Goal: Information Seeking & Learning: Learn about a topic

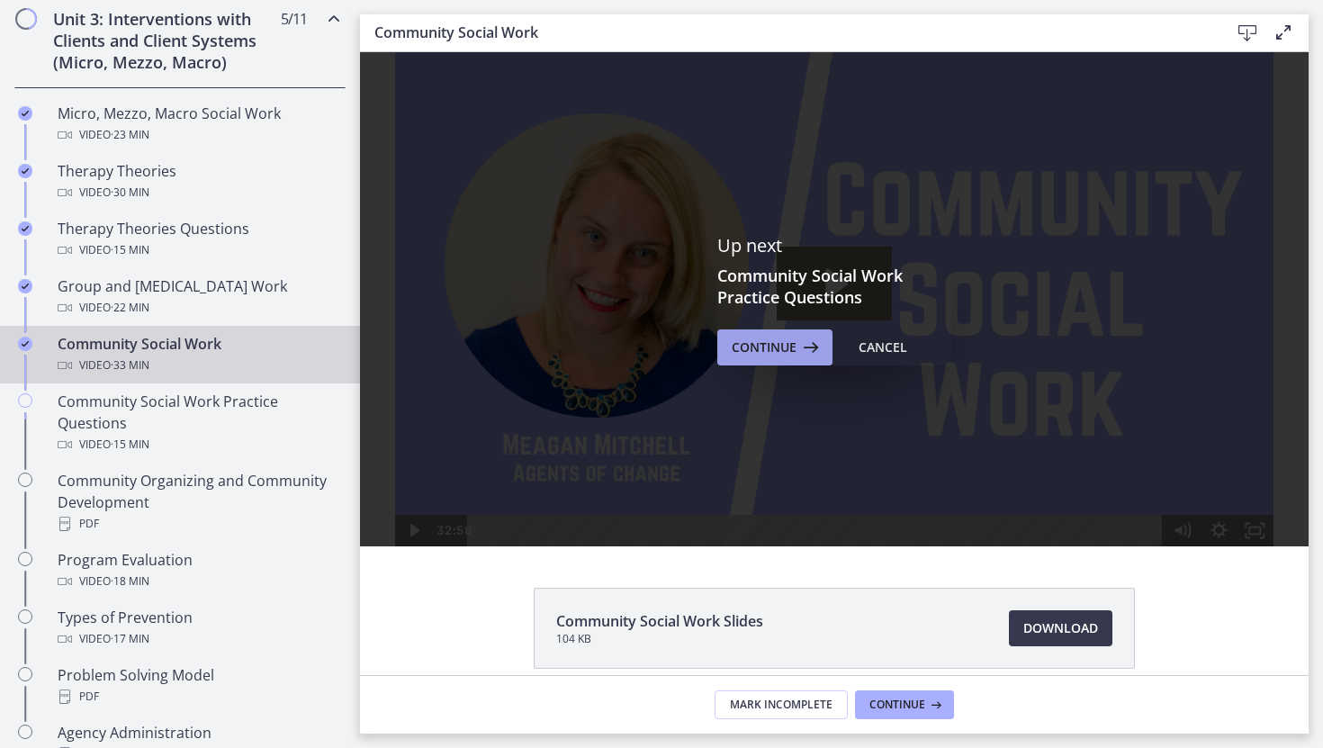
click at [799, 347] on icon at bounding box center [809, 348] width 25 height 22
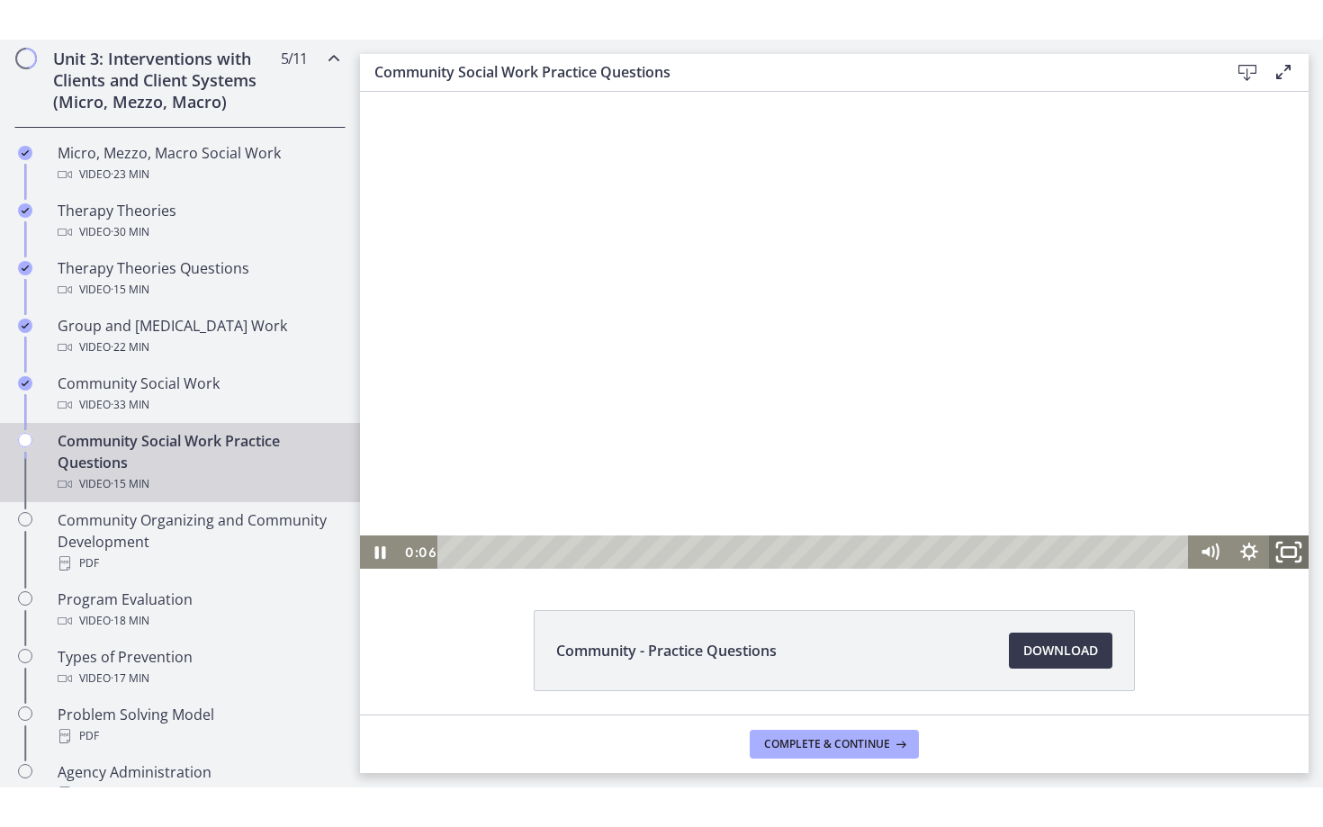
click at [1282, 554] on rect "Fullscreen" at bounding box center [1289, 551] width 14 height 9
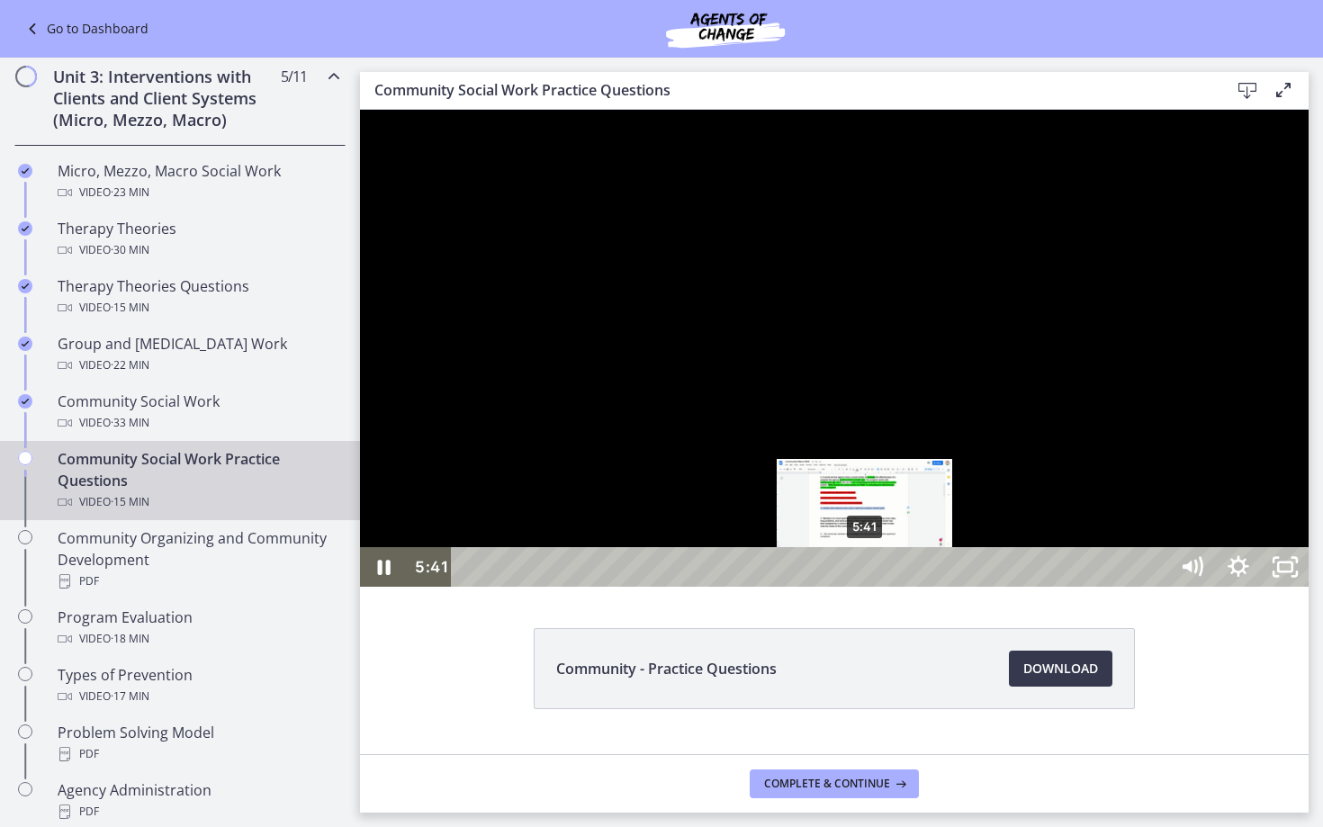
click at [866, 587] on div "5:41" at bounding box center [813, 567] width 688 height 40
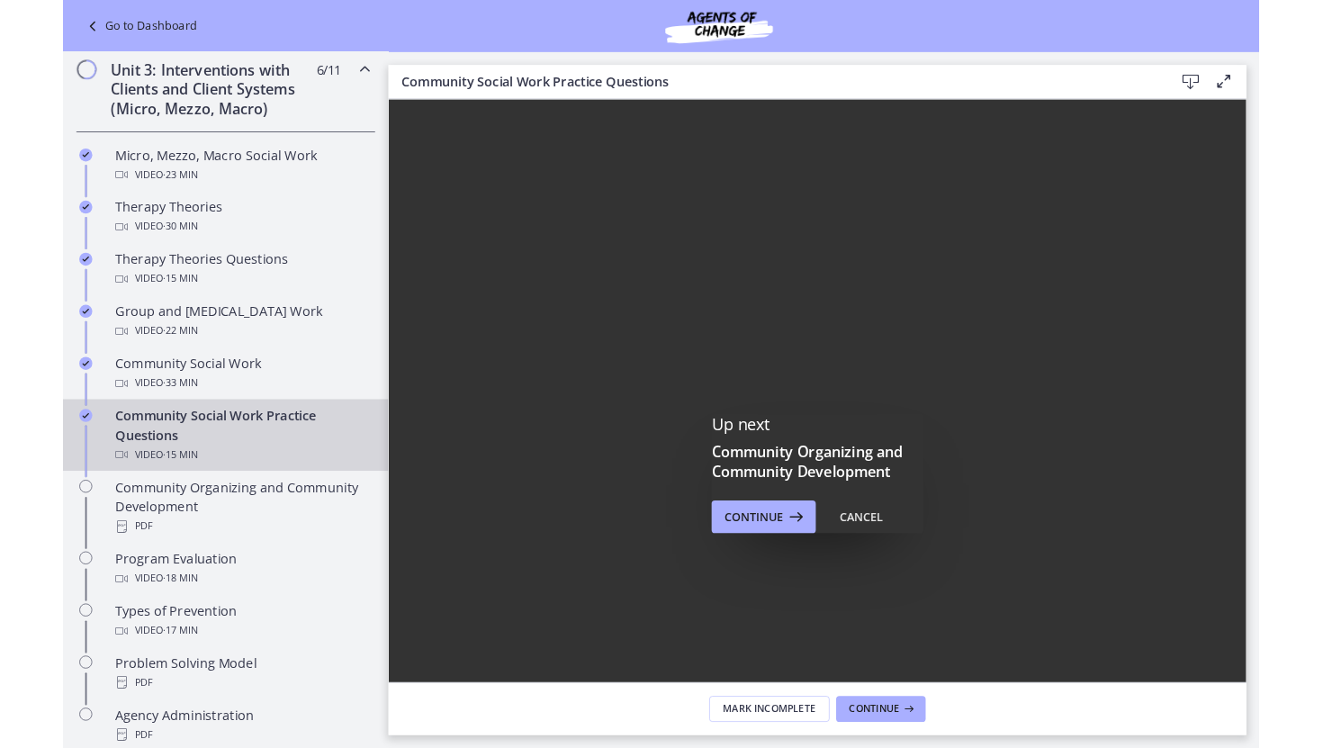
scroll to position [710, 0]
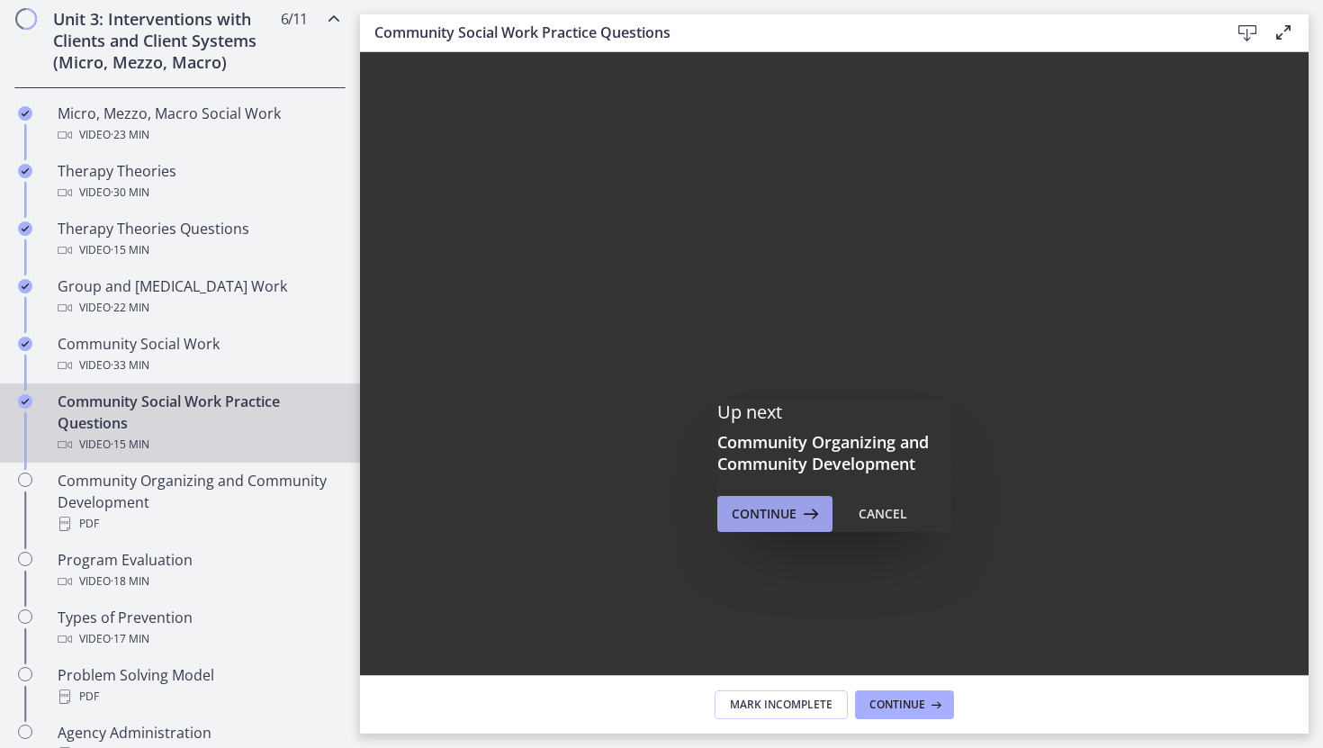
click at [795, 503] on span "Continue" at bounding box center [764, 514] width 65 height 22
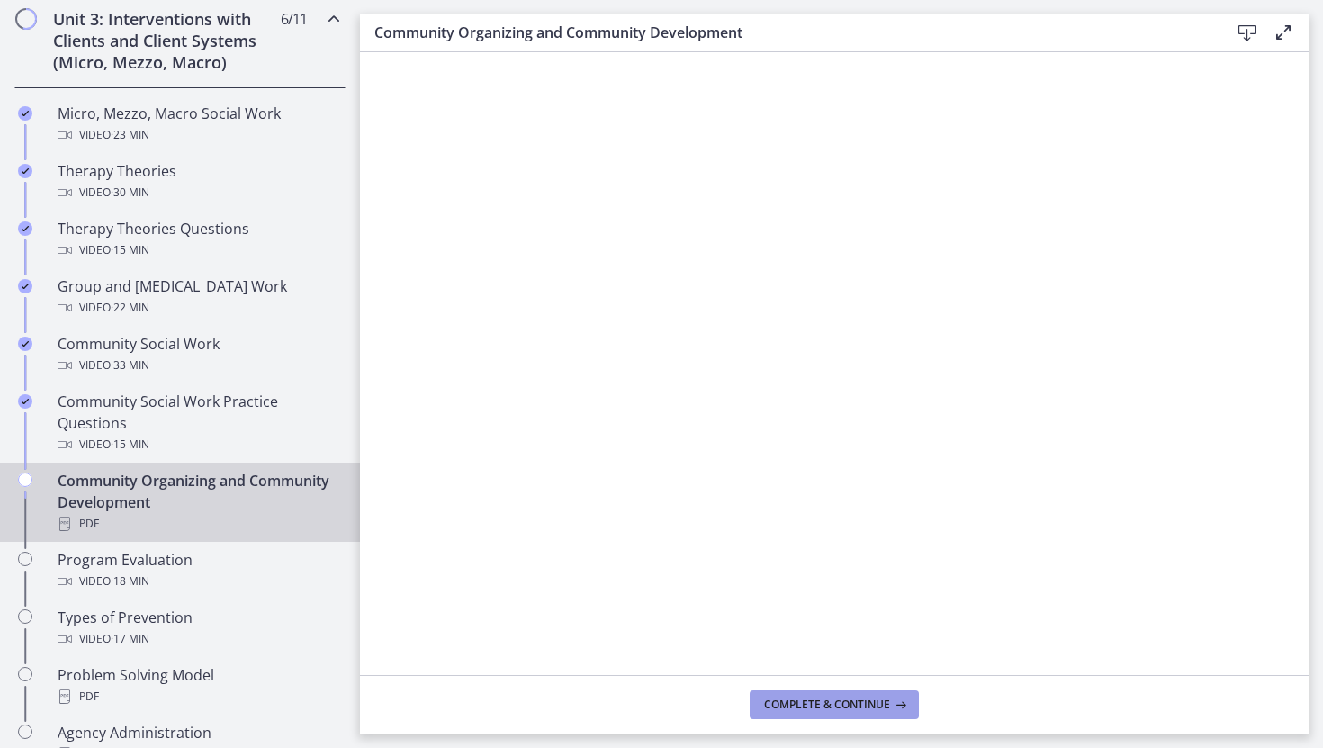
click at [805, 714] on button "Complete & continue" at bounding box center [834, 704] width 169 height 29
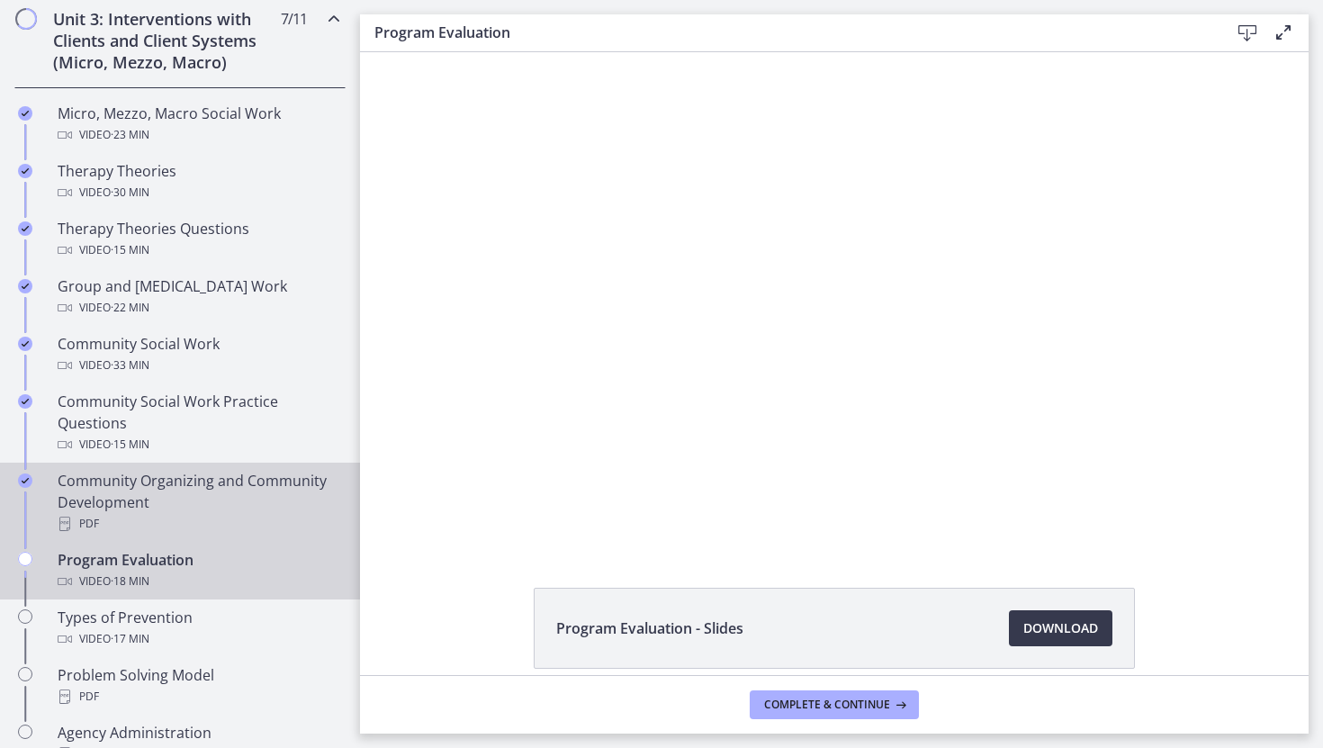
click at [210, 505] on div "Community Organizing and Community Development PDF" at bounding box center [198, 502] width 281 height 65
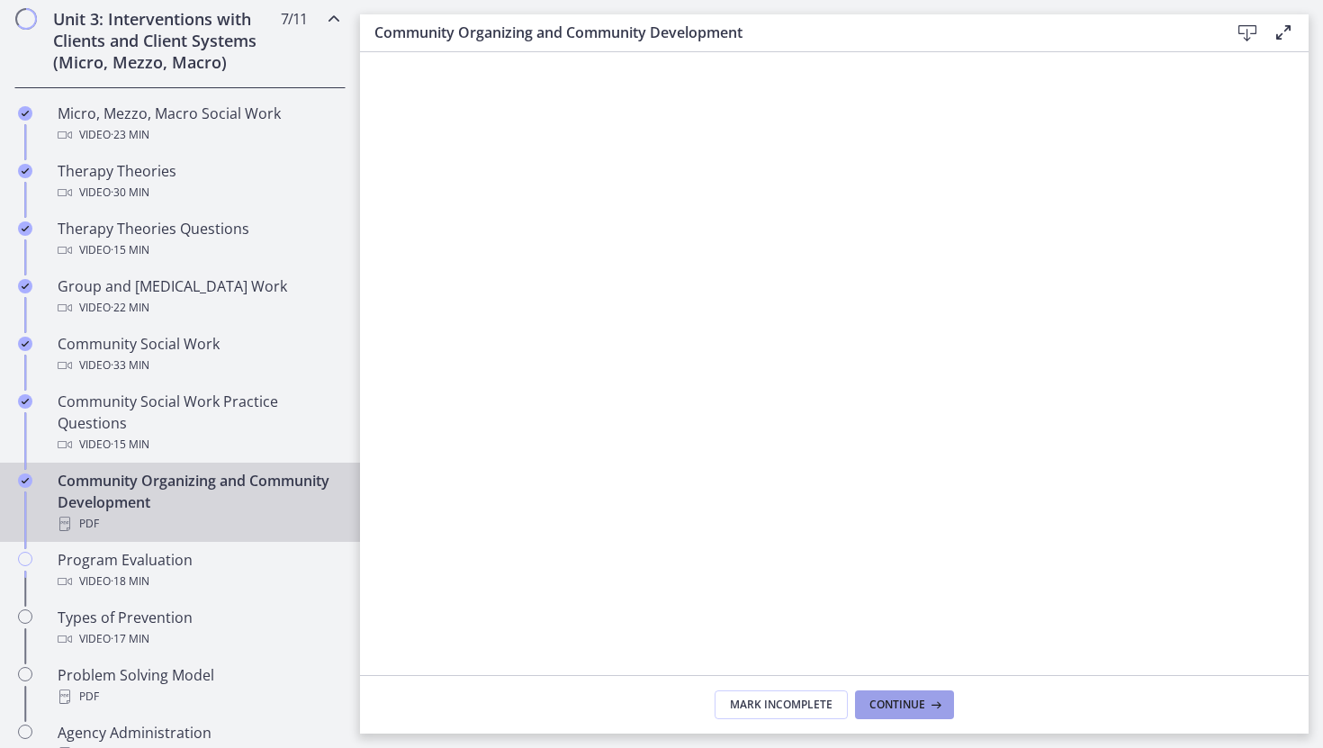
click at [884, 703] on span "Continue" at bounding box center [897, 705] width 56 height 14
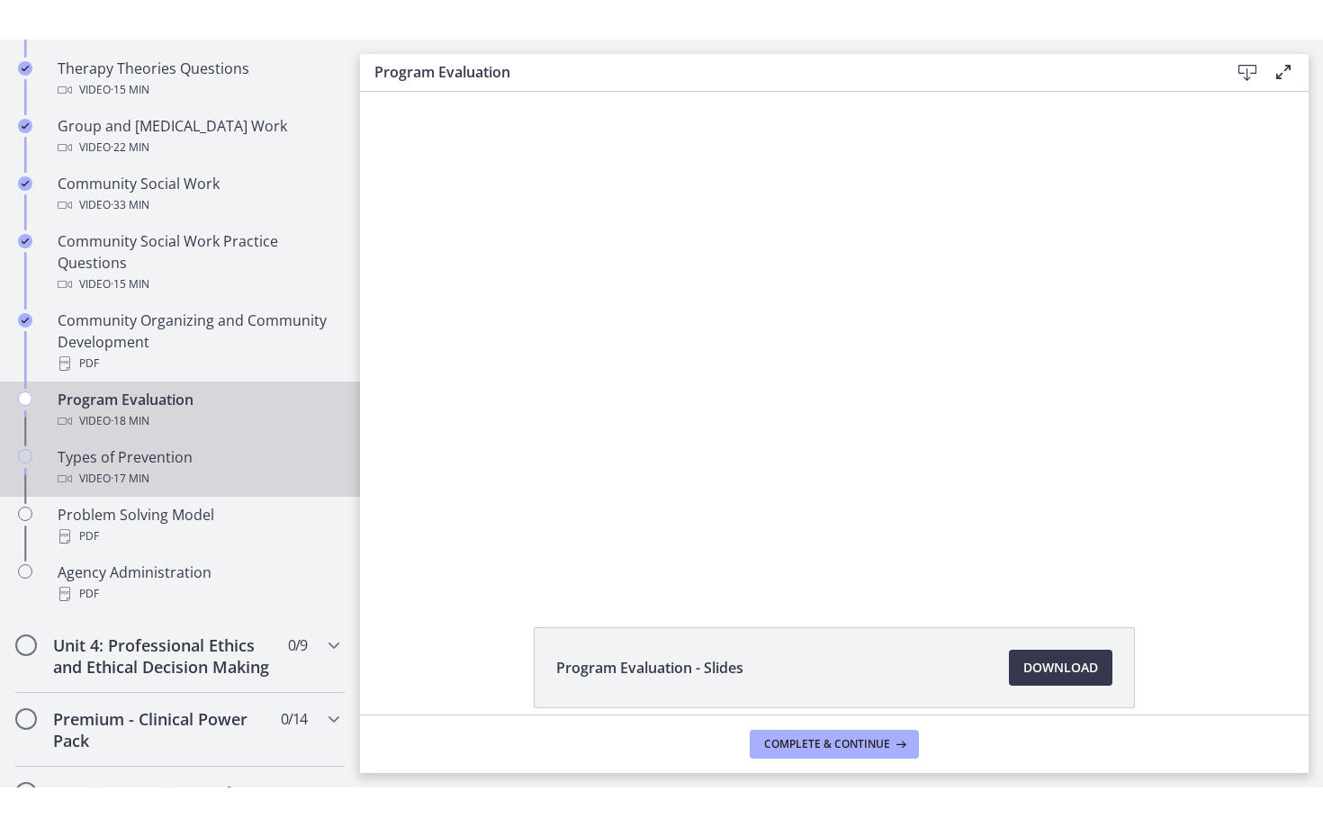
scroll to position [908, 0]
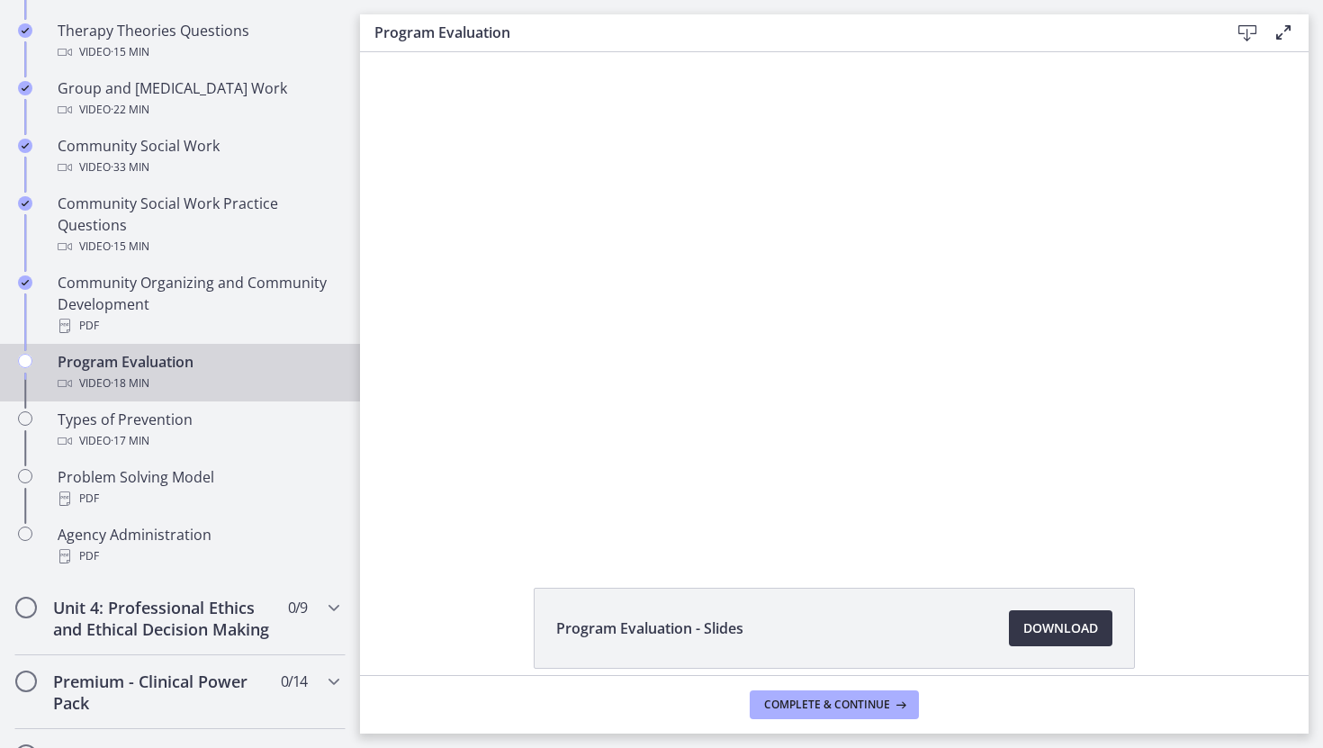
click at [1023, 629] on span "Download Opens in a new window" at bounding box center [1060, 628] width 75 height 22
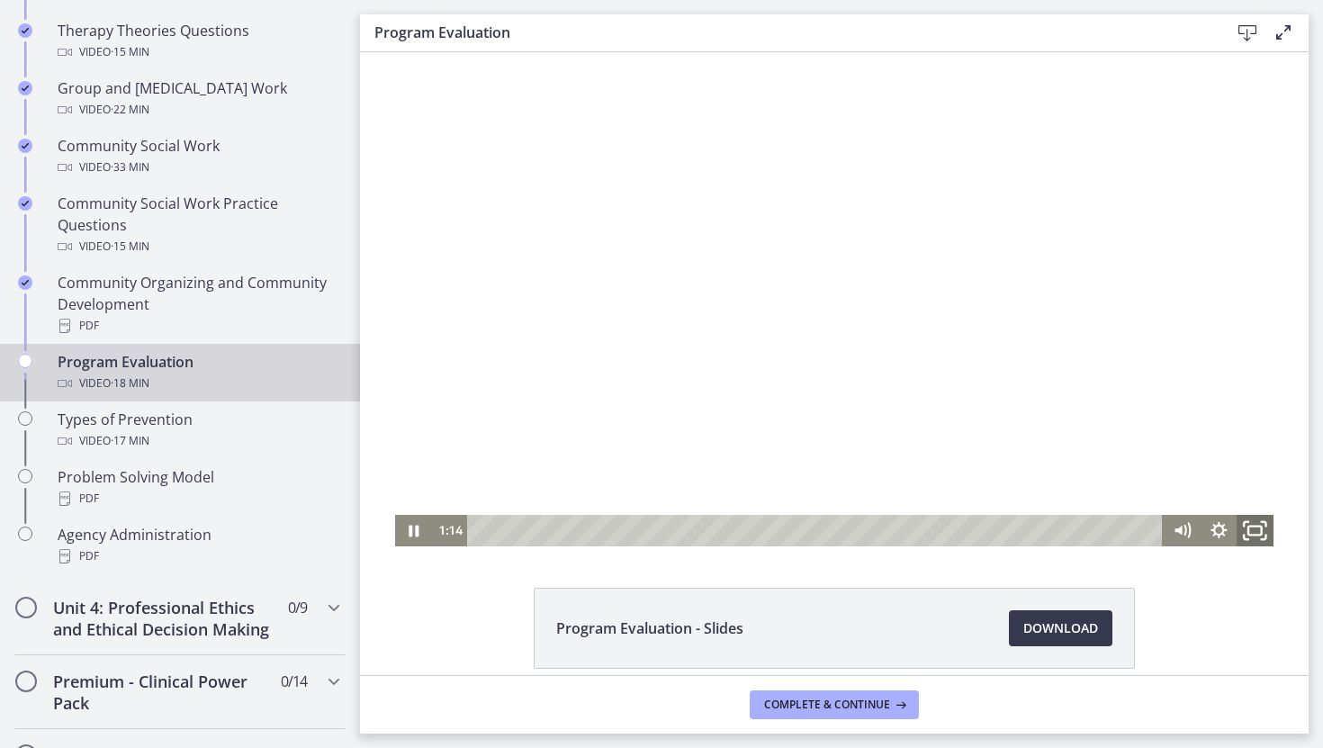
click at [1258, 523] on icon "Fullscreen" at bounding box center [1255, 531] width 44 height 38
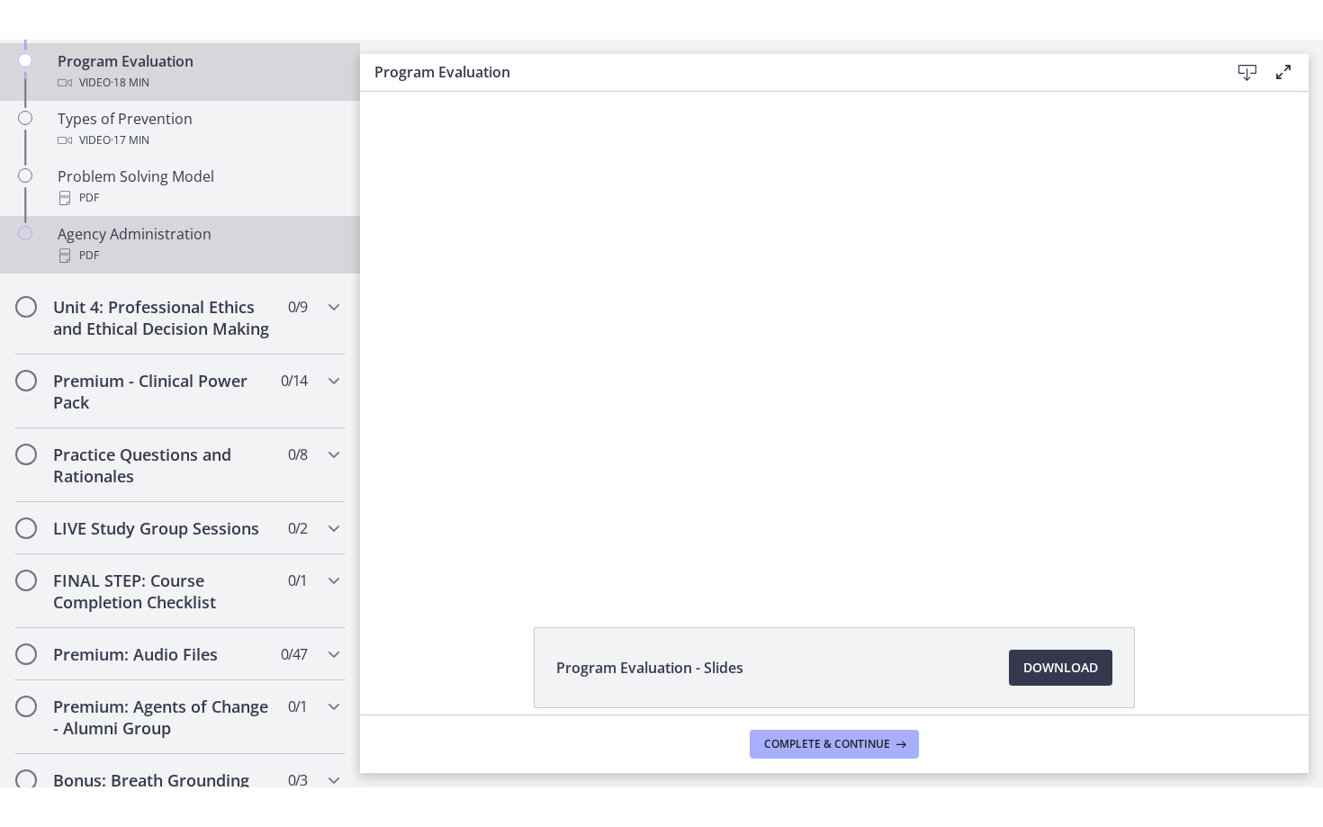
scroll to position [1251, 0]
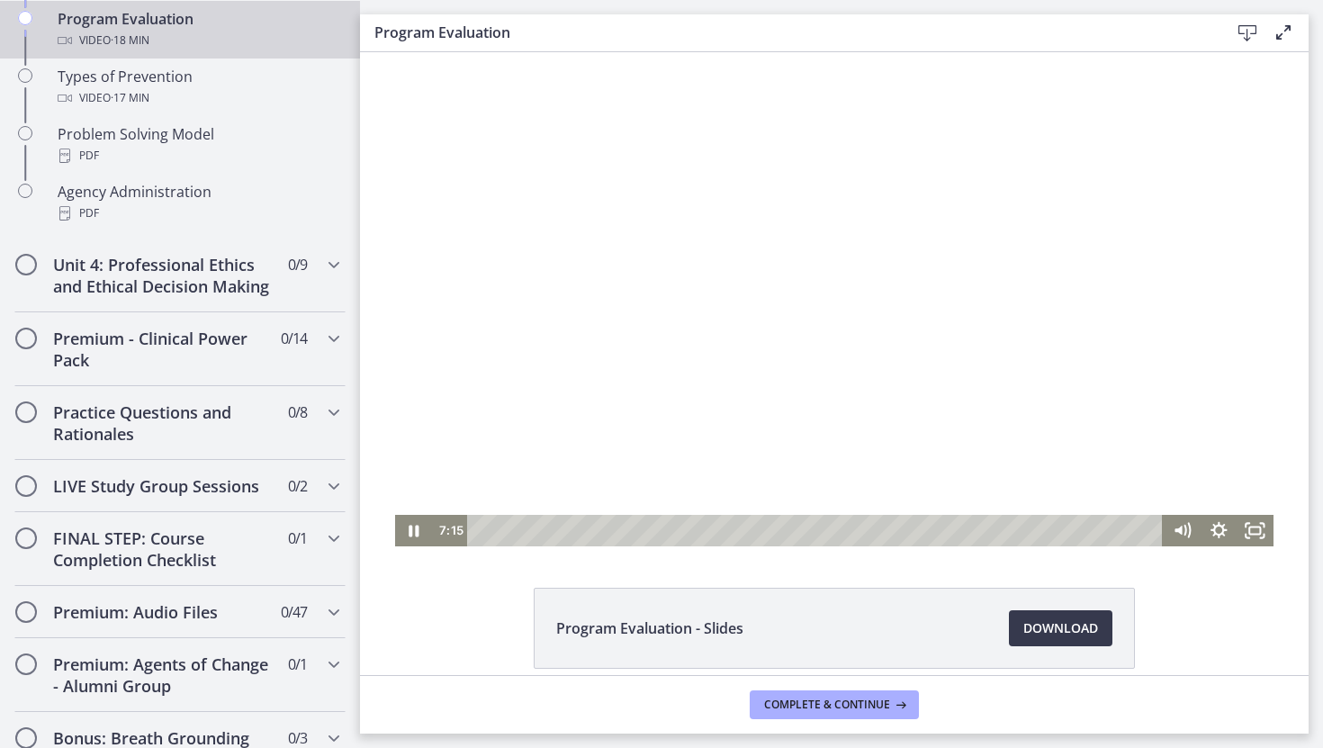
click at [526, 438] on div at bounding box center [834, 299] width 878 height 494
click at [411, 534] on icon "Play Video" at bounding box center [414, 530] width 9 height 13
click at [1247, 533] on icon "Fullscreen" at bounding box center [1255, 531] width 44 height 38
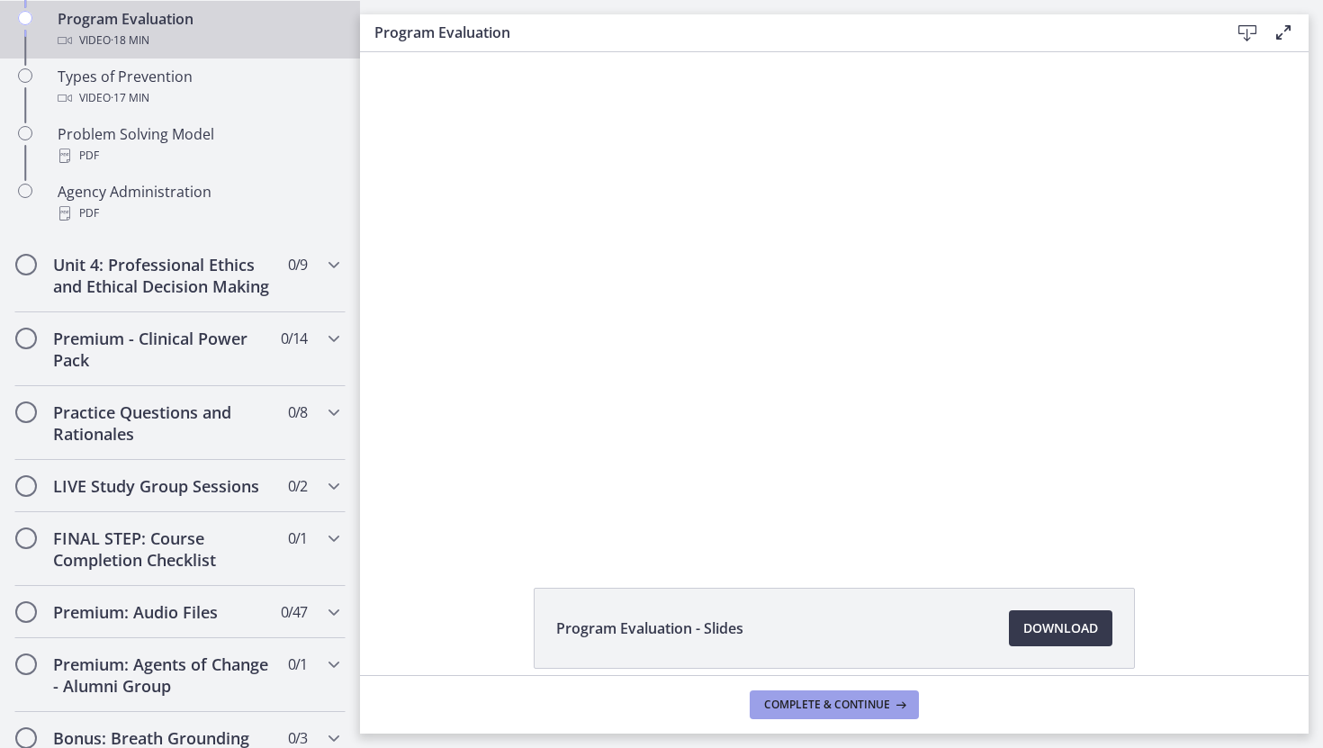
click at [847, 705] on span "Complete & continue" at bounding box center [827, 705] width 126 height 14
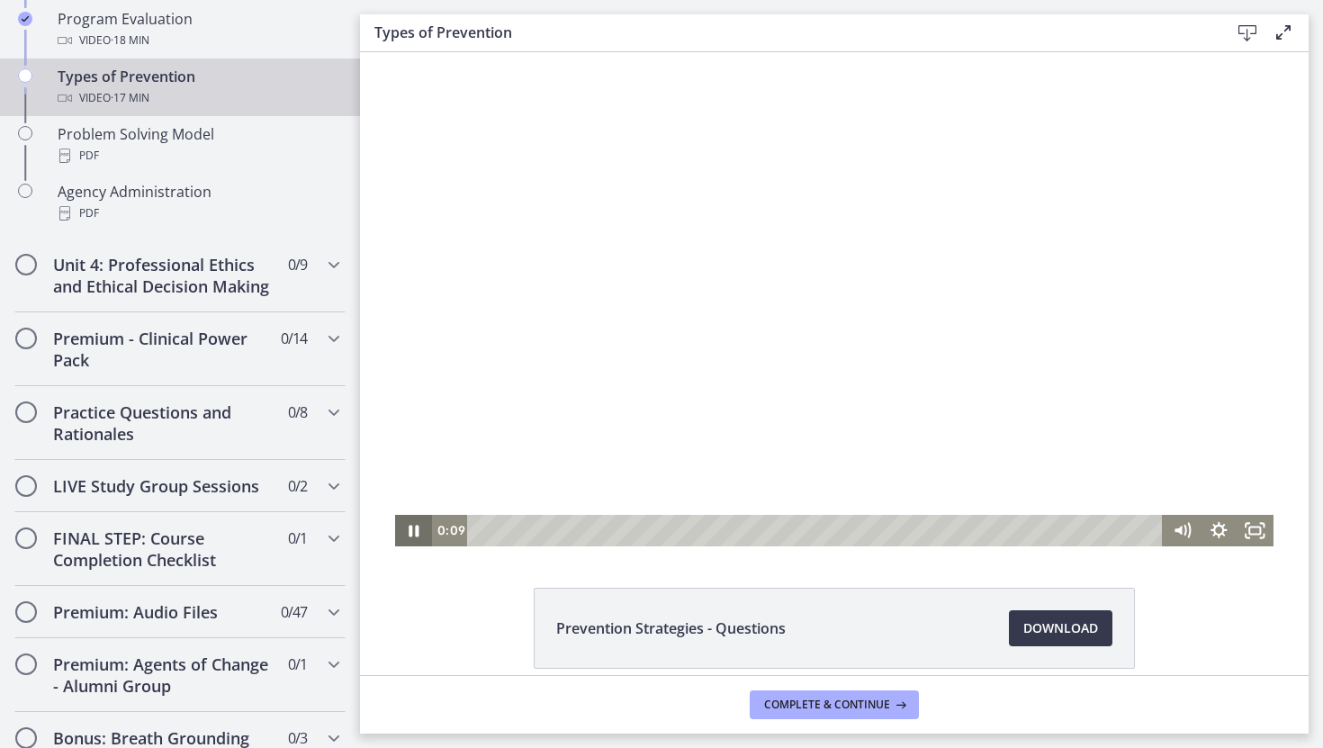
click at [413, 529] on icon "Pause" at bounding box center [413, 531] width 37 height 32
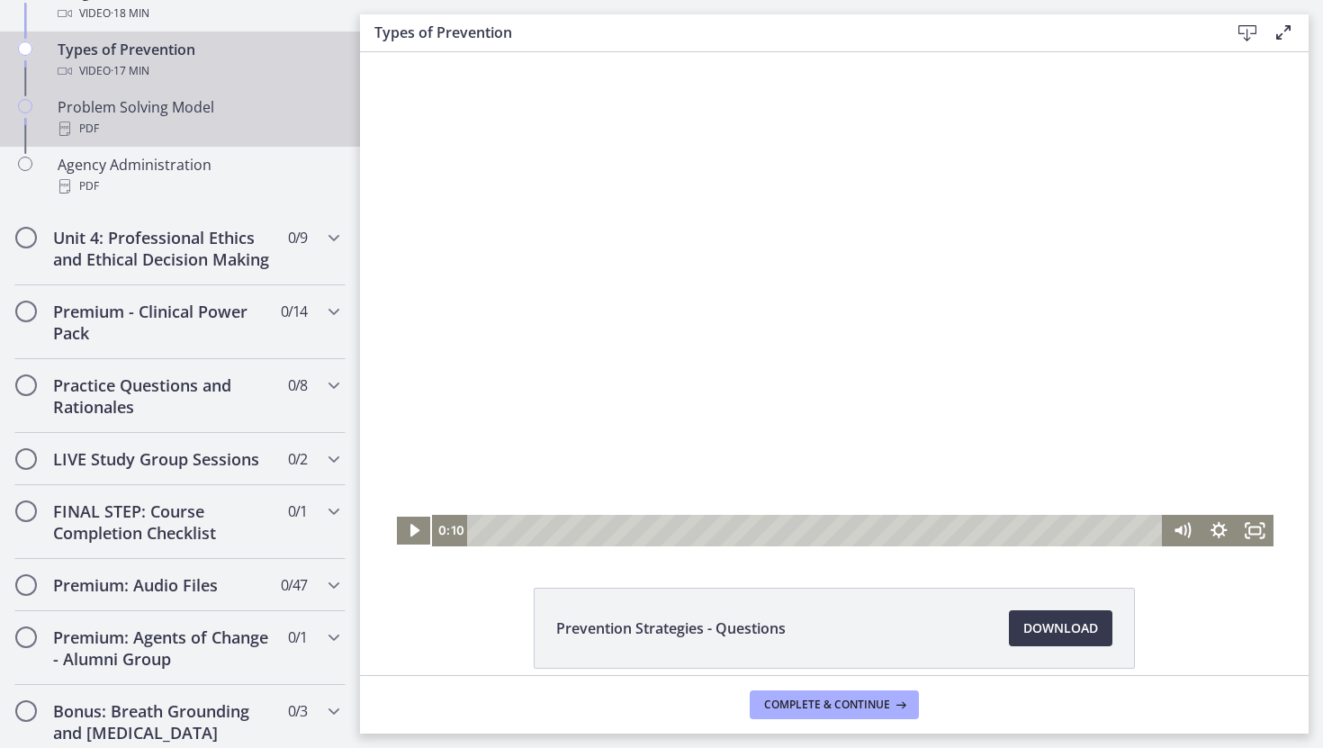
scroll to position [1215, 0]
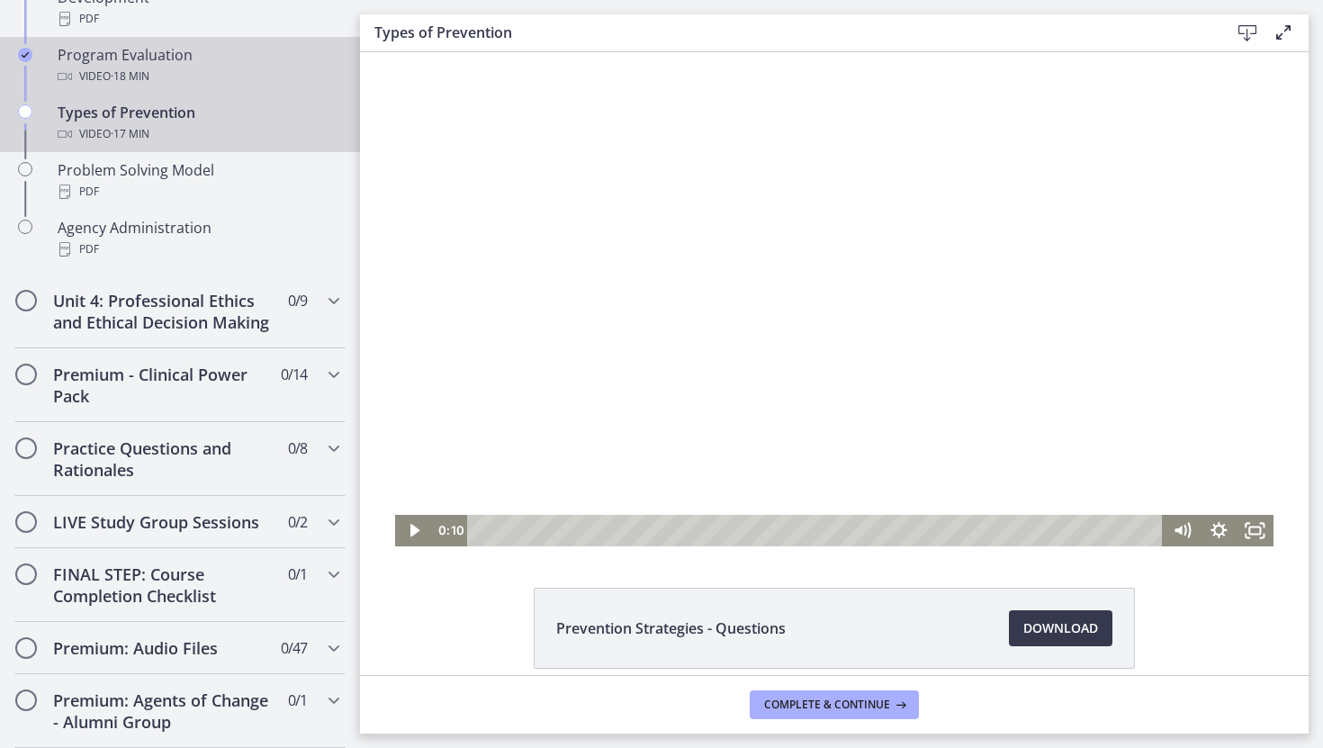
click at [249, 73] on div "Video · 18 min" at bounding box center [198, 77] width 281 height 22
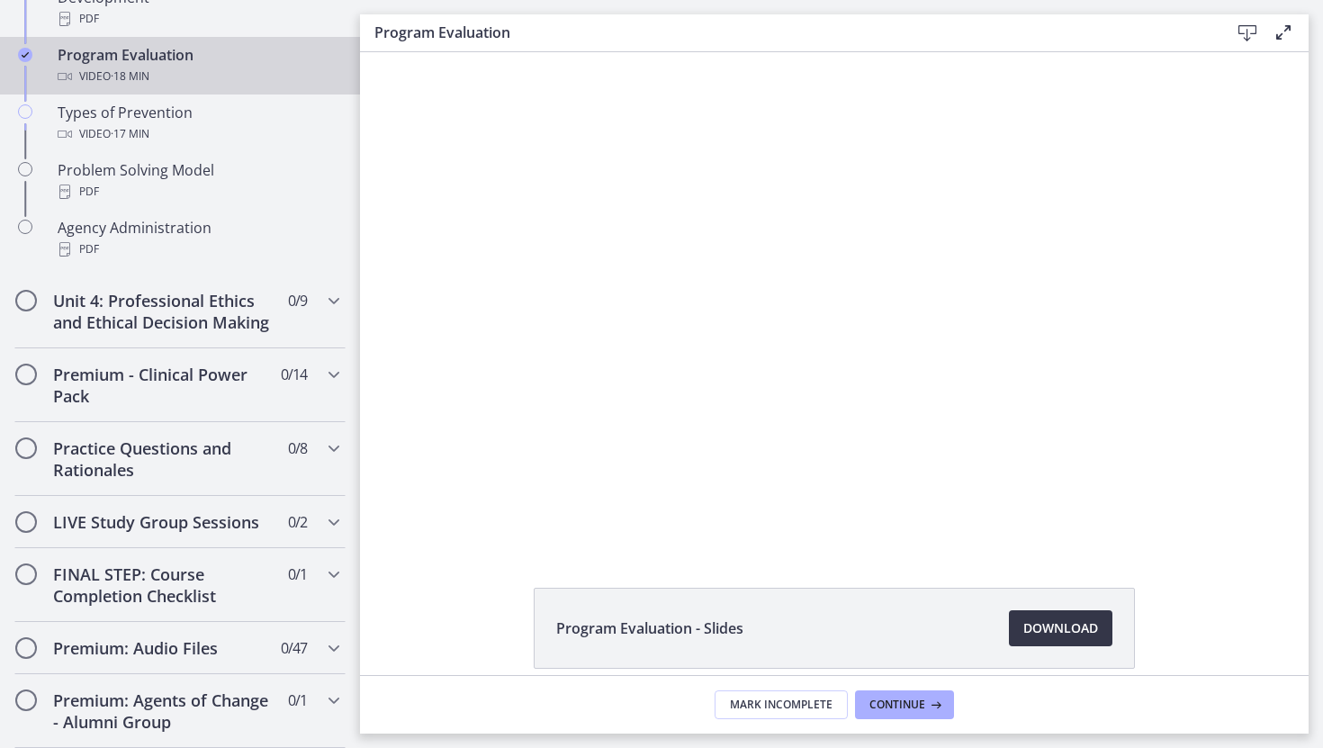
click at [1059, 622] on span "Download Opens in a new window" at bounding box center [1060, 628] width 75 height 22
click at [886, 706] on span "Continue" at bounding box center [897, 705] width 56 height 14
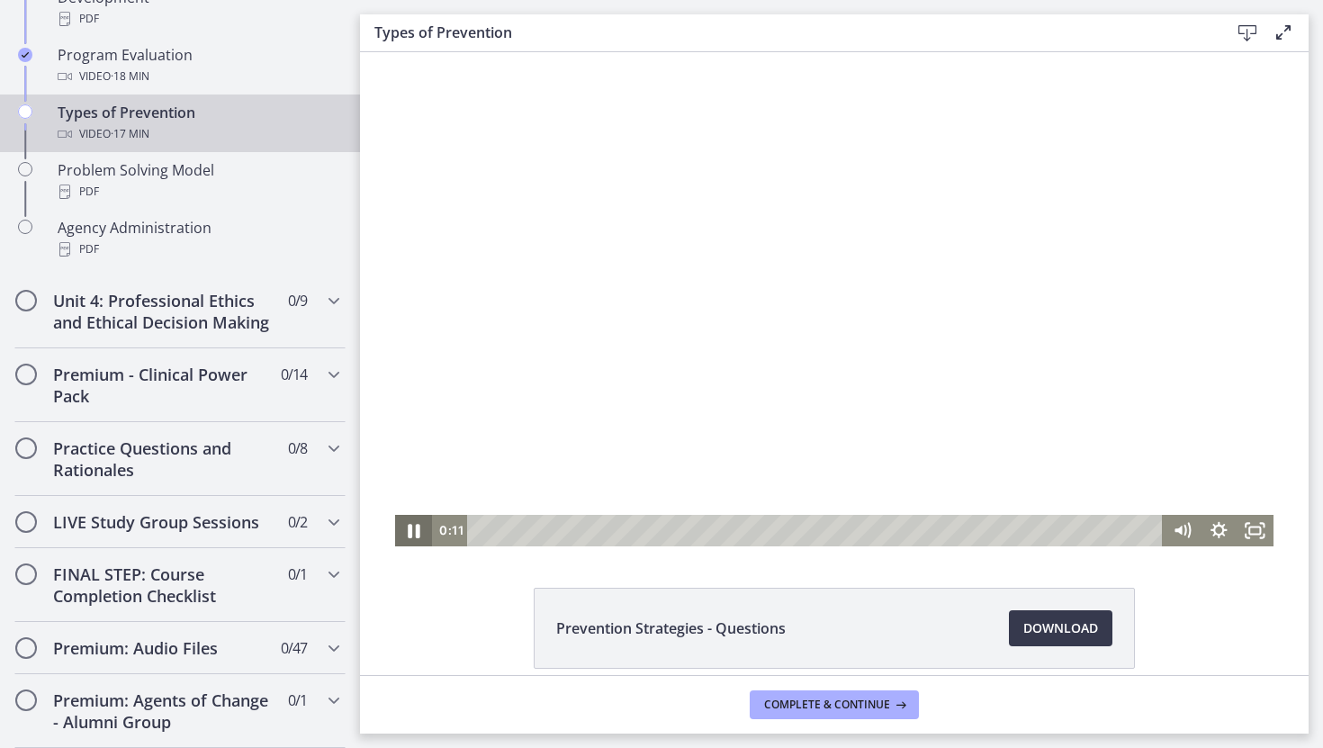
click at [413, 521] on icon "Pause" at bounding box center [414, 531] width 44 height 38
click at [405, 537] on icon "Play Video" at bounding box center [414, 531] width 37 height 32
click at [1034, 628] on span "Download Opens in a new window" at bounding box center [1060, 628] width 75 height 22
click at [1249, 535] on icon "Fullscreen" at bounding box center [1255, 531] width 44 height 38
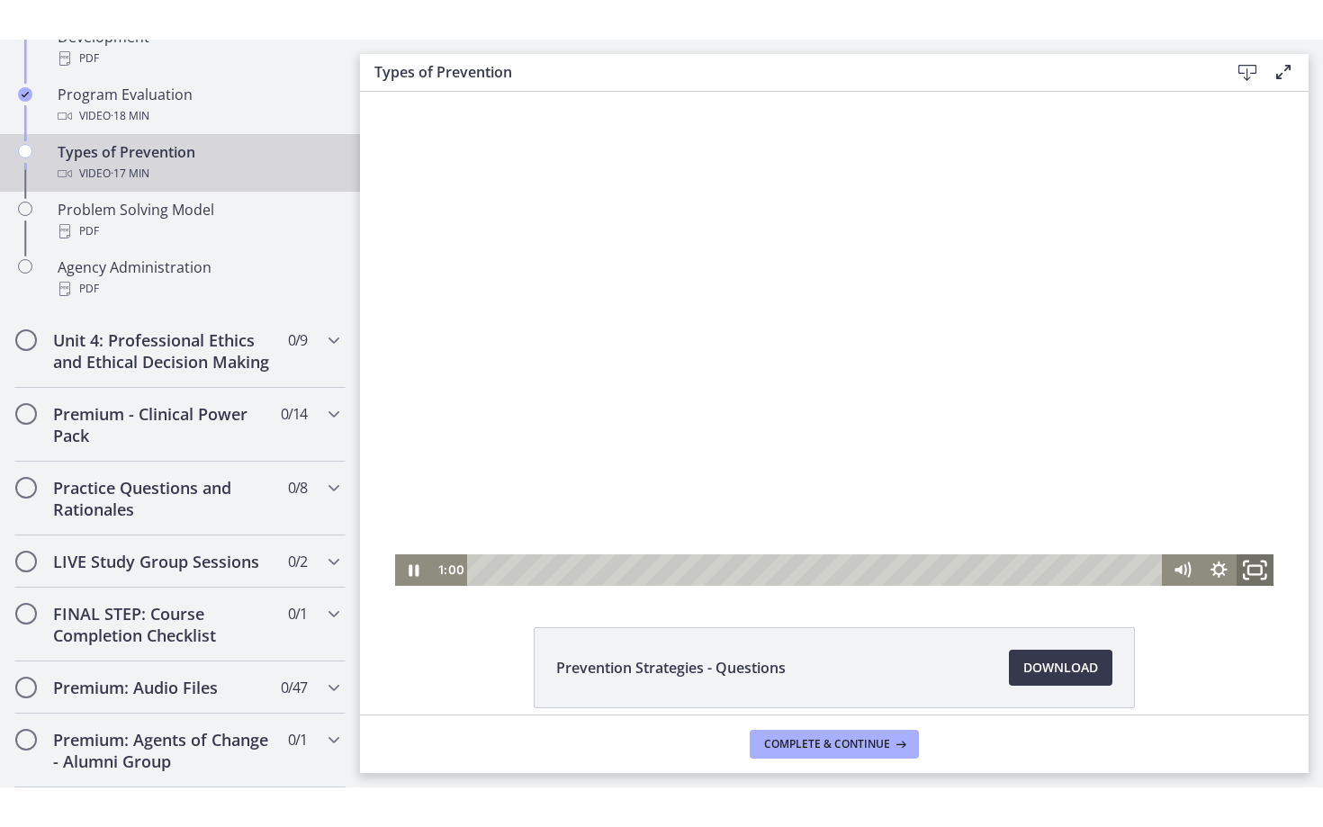
scroll to position [1132, 0]
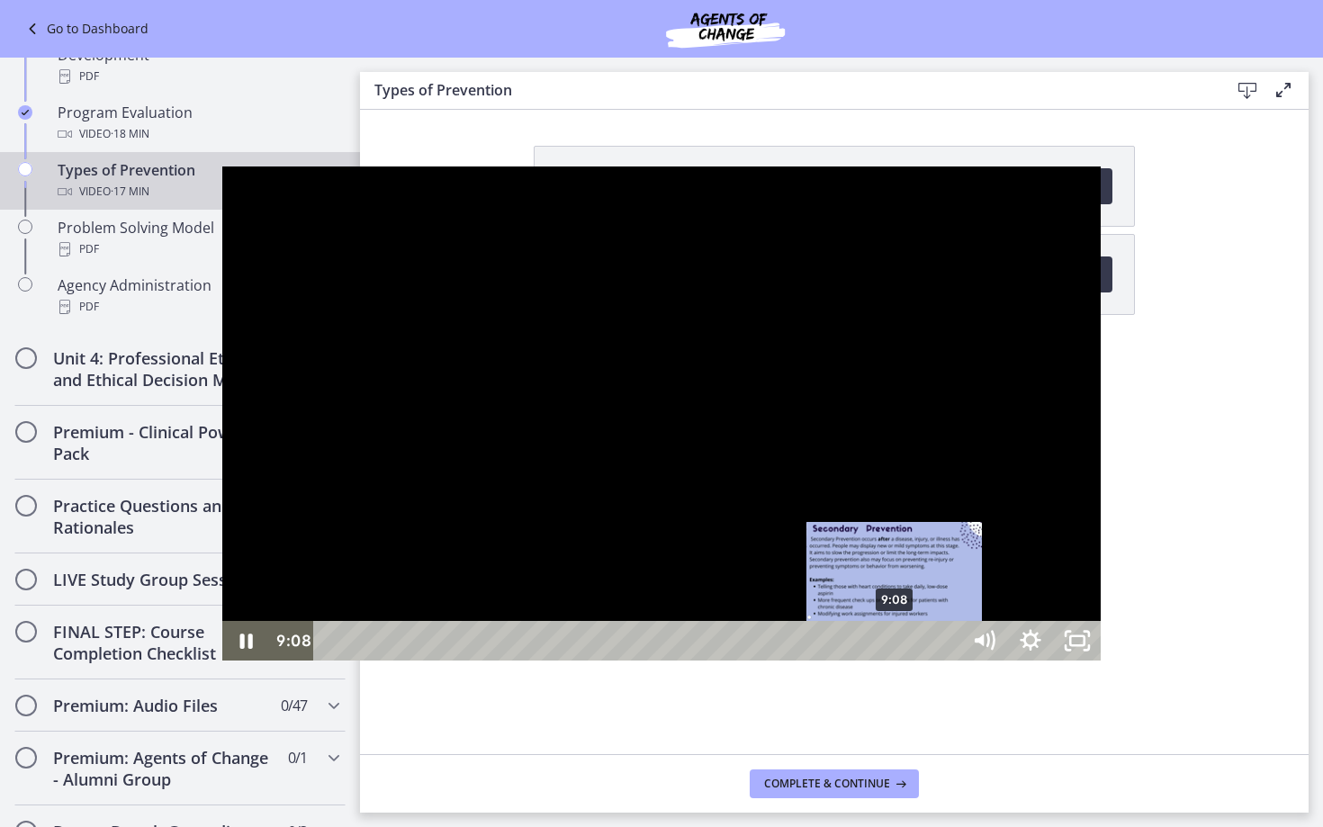
click at [673, 661] on div "9:08" at bounding box center [639, 641] width 617 height 40
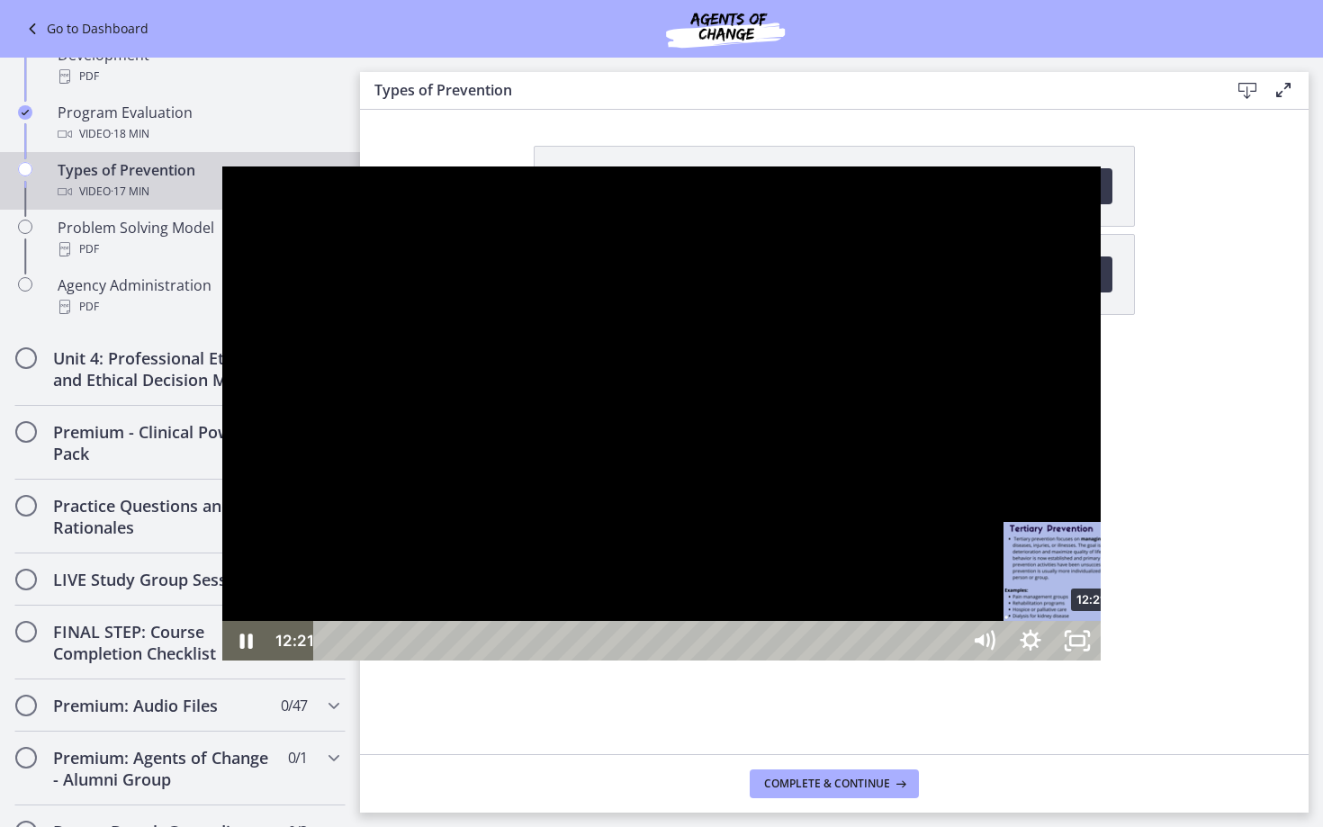
click at [871, 661] on div "12:21" at bounding box center [639, 641] width 617 height 40
click at [949, 661] on div "13:53" at bounding box center [639, 641] width 617 height 40
click at [949, 661] on div "14:26" at bounding box center [639, 641] width 617 height 40
click at [949, 661] on div "13:54" at bounding box center [639, 641] width 617 height 40
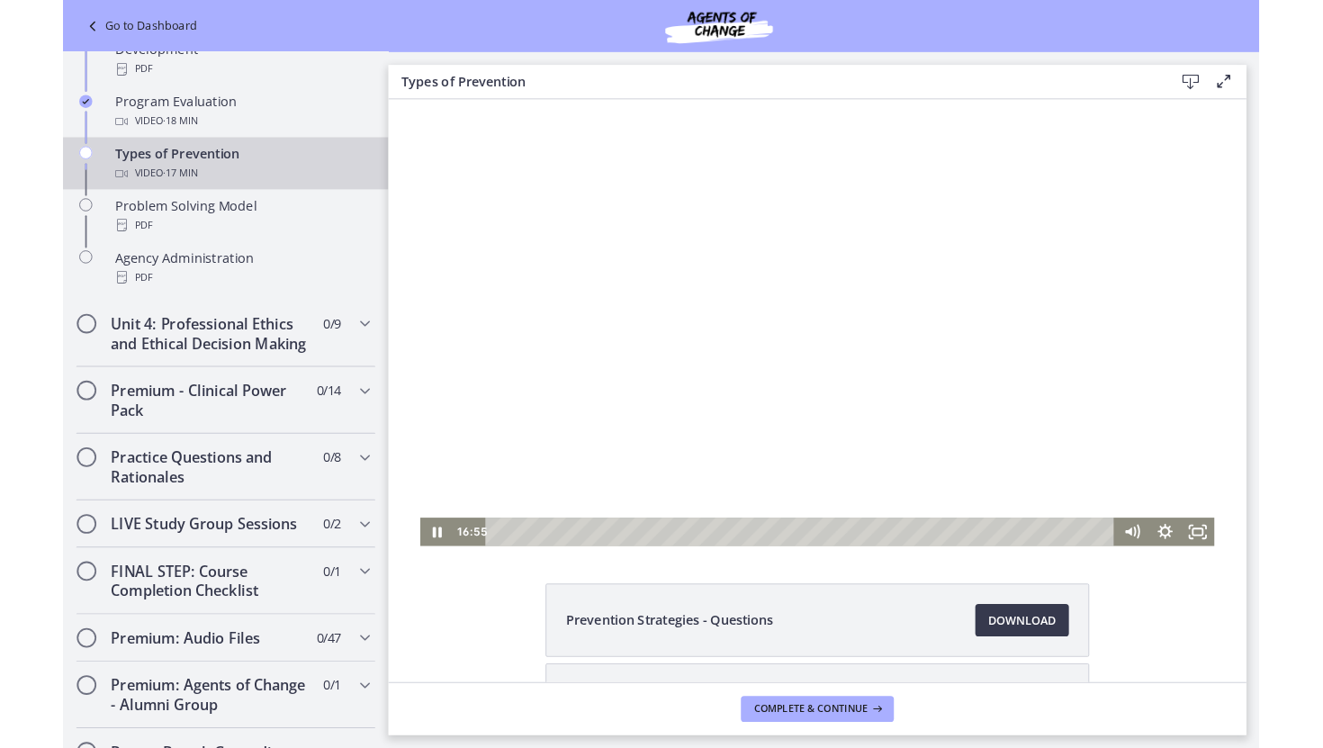
scroll to position [1215, 0]
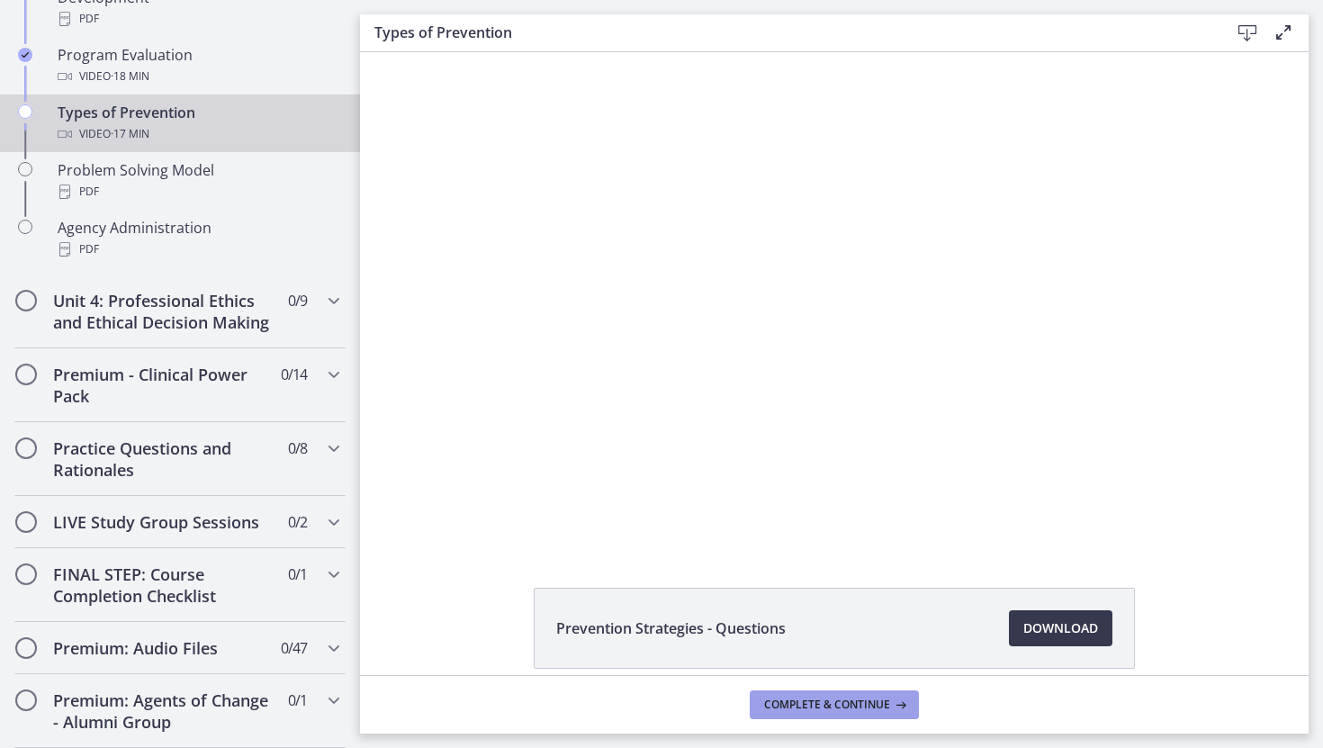
click at [842, 707] on span "Complete & continue" at bounding box center [827, 705] width 126 height 14
